Goal: Task Accomplishment & Management: Use online tool/utility

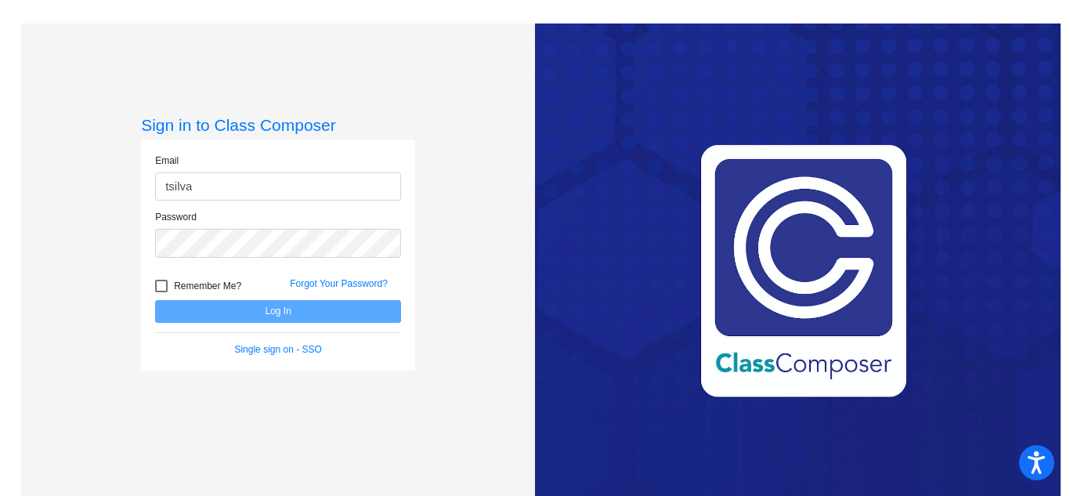
type input "[EMAIL_ADDRESS][DOMAIN_NAME]"
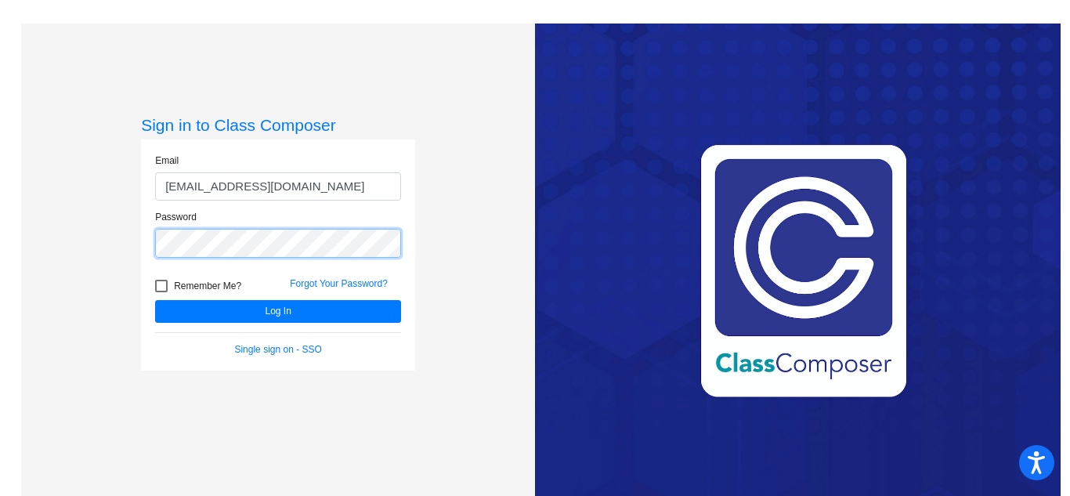
click at [155, 300] on button "Log In" at bounding box center [278, 311] width 246 height 23
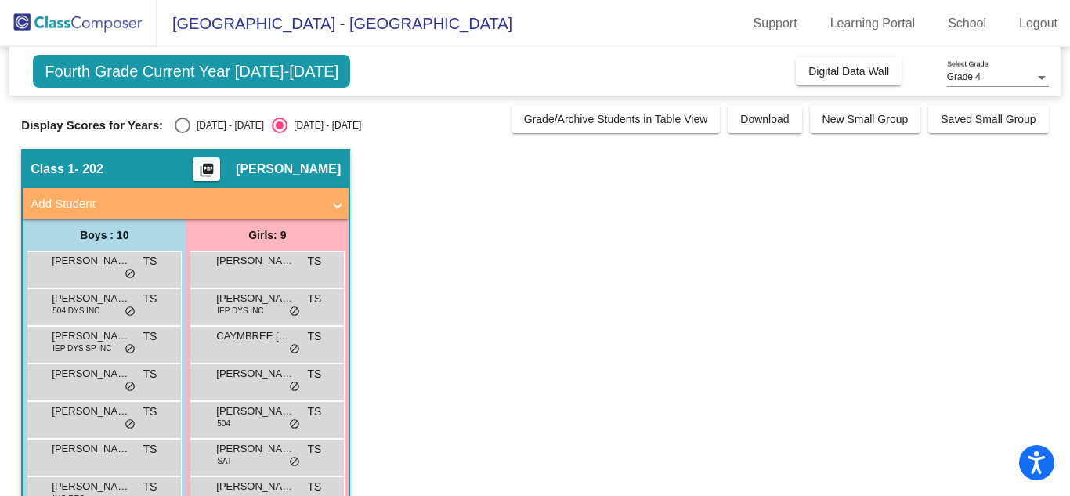
click at [175, 125] on div "Select an option" at bounding box center [183, 126] width 16 height 16
click at [182, 133] on input "[DATE] - [DATE]" at bounding box center [182, 133] width 1 height 1
radio input "true"
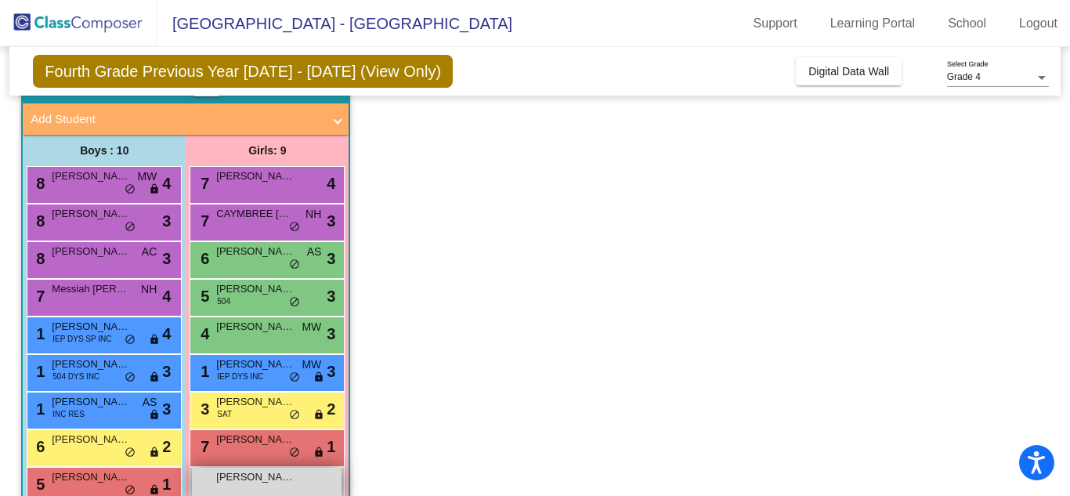
scroll to position [91, 0]
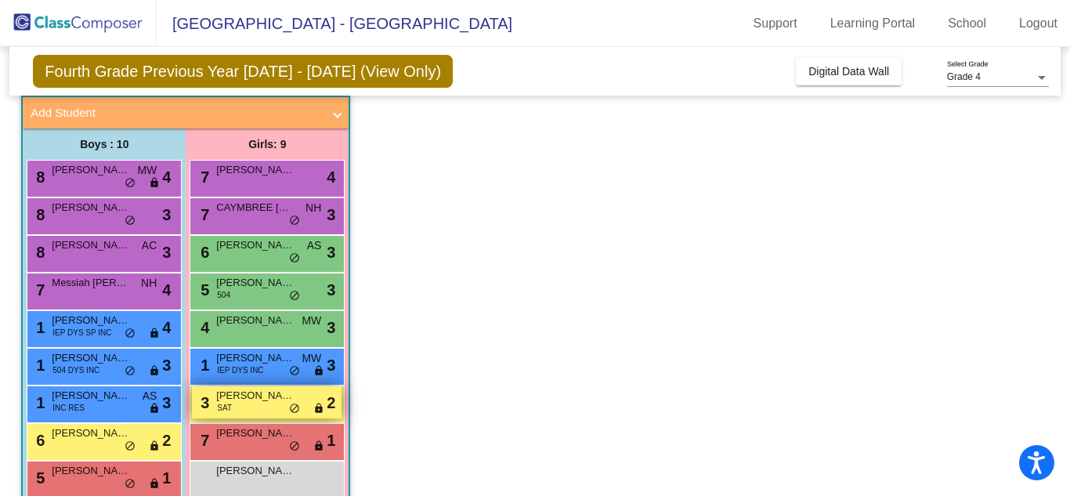
click at [245, 407] on div "3 [PERSON_NAME] SAT lock do_not_disturb_alt 2" at bounding box center [267, 402] width 150 height 32
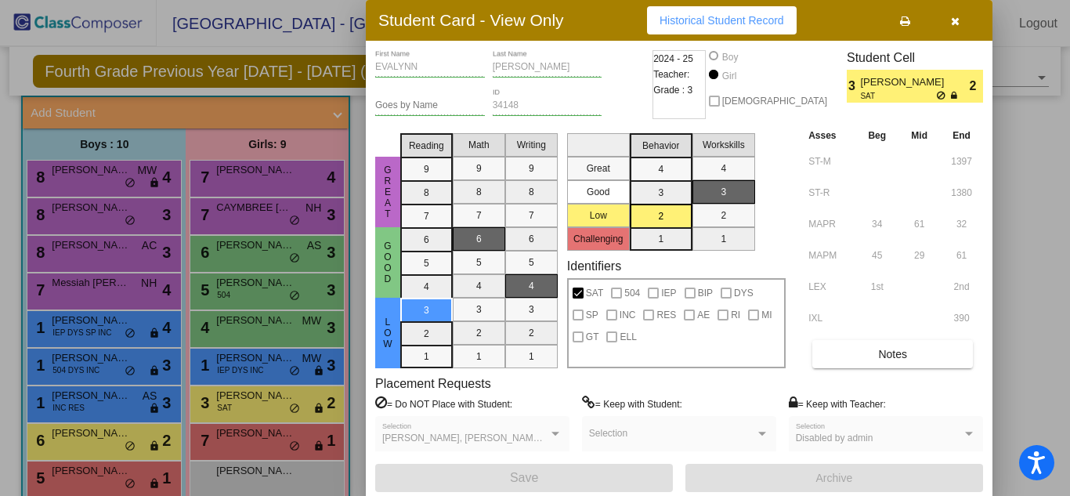
click at [965, 24] on button "button" at bounding box center [955, 20] width 50 height 28
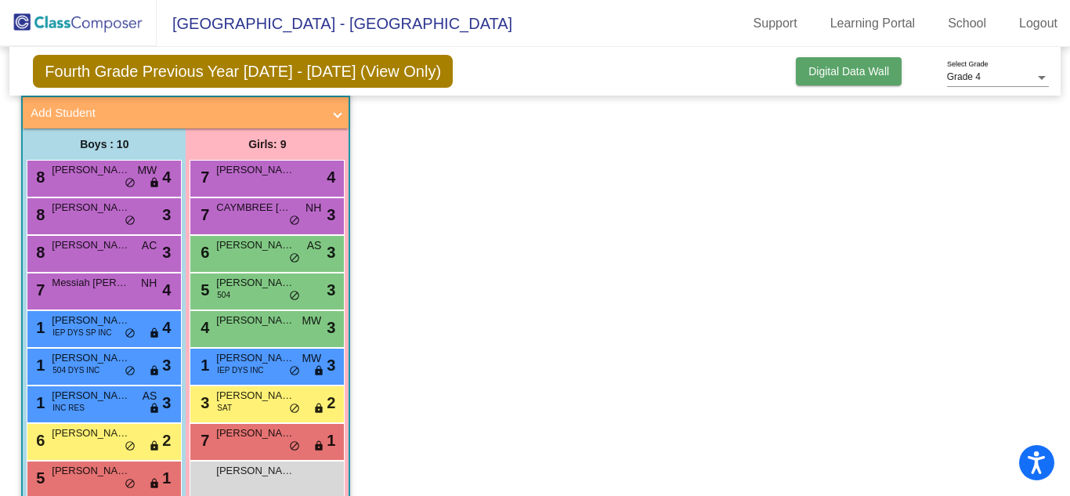
click at [802, 67] on button "Digital Data Wall" at bounding box center [849, 71] width 106 height 28
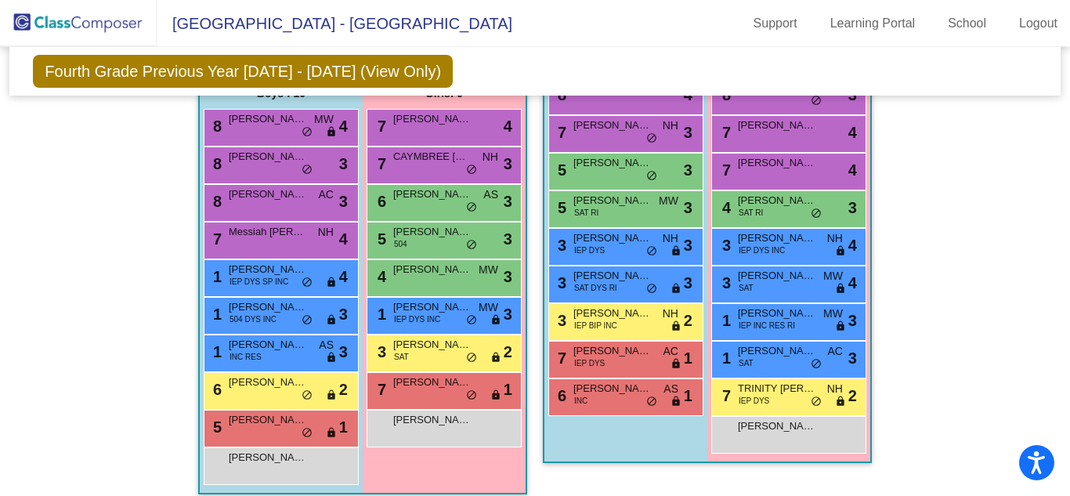
scroll to position [492, 0]
